Goal: Task Accomplishment & Management: Manage account settings

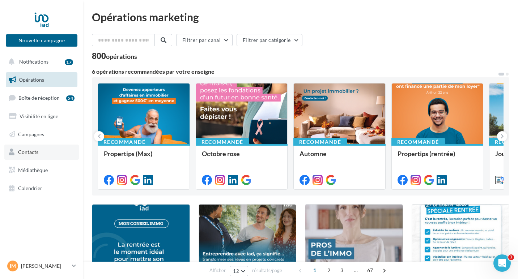
click at [28, 149] on span "Contacts" at bounding box center [28, 152] width 20 height 6
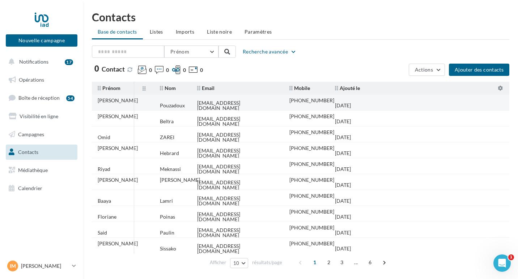
click at [178, 103] on div "Pouzadoux" at bounding box center [172, 105] width 25 height 5
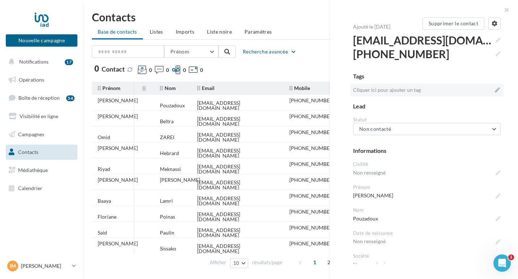
click at [497, 90] on icon at bounding box center [497, 90] width 5 height 5
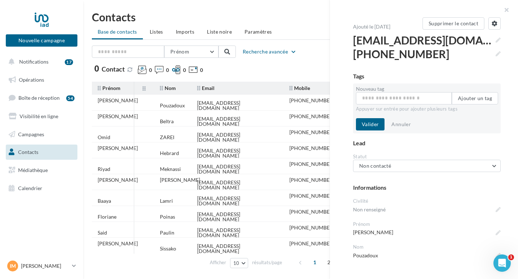
click at [479, 77] on div "Tags" at bounding box center [427, 76] width 148 height 8
click at [427, 143] on div "Lead" at bounding box center [427, 143] width 148 height 8
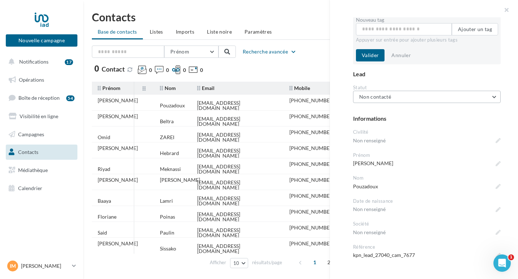
click at [393, 94] on button "Non contacté" at bounding box center [427, 97] width 148 height 12
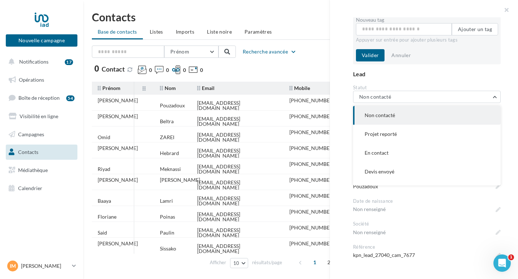
click at [414, 69] on div "**********" at bounding box center [427, 207] width 148 height 507
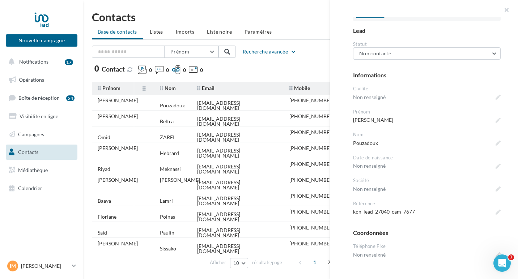
scroll to position [117, 0]
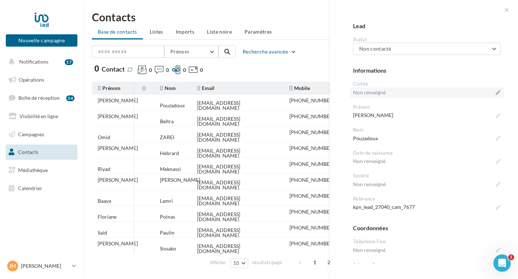
click at [501, 94] on label "Non renseigné" at bounding box center [426, 93] width 153 height 10
click at [0, 0] on textarea "Non renseigné" at bounding box center [0, 0] width 0 height 0
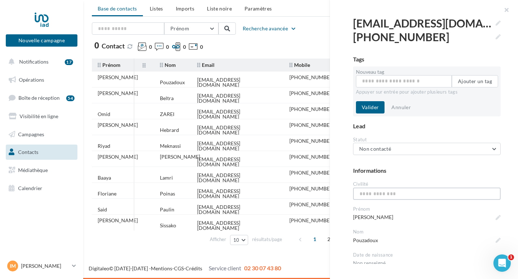
scroll to position [0, 0]
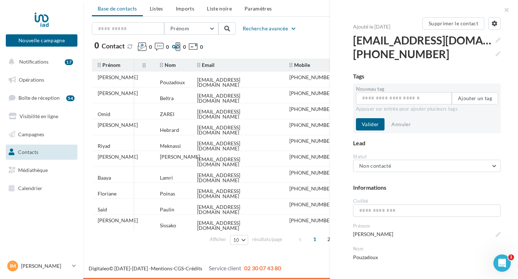
click at [144, 255] on div "Nouvelle campagne Nouvelle campagne Notifications 17 Opérations Boîte de récept…" at bounding box center [259, 133] width 518 height 291
click at [508, 8] on button "button" at bounding box center [503, 11] width 29 height 22
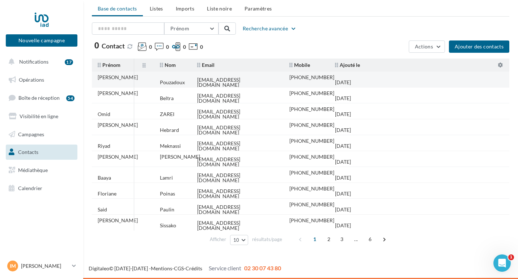
click at [251, 75] on td "[EMAIL_ADDRESS][DOMAIN_NAME]" at bounding box center [237, 82] width 92 height 16
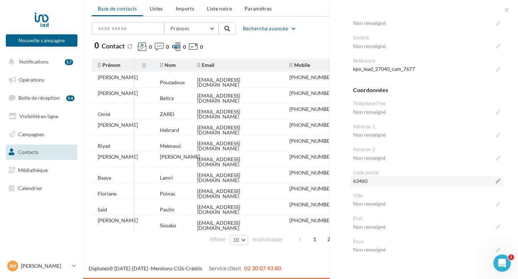
scroll to position [216, 0]
